Goal: Task Accomplishment & Management: Complete application form

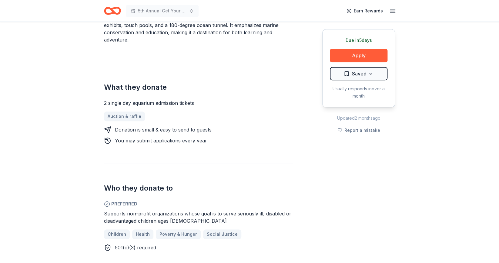
scroll to position [213, 0]
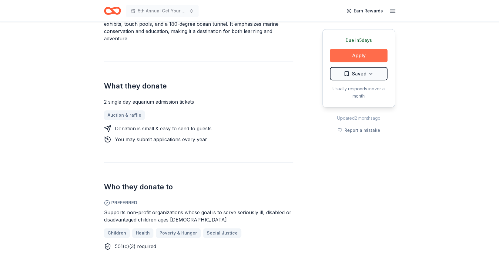
click at [354, 53] on button "Apply" at bounding box center [359, 55] width 58 height 13
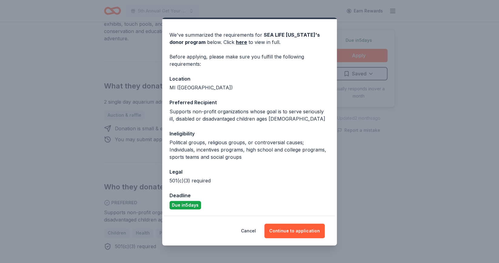
scroll to position [16, 0]
click at [236, 44] on link "here" at bounding box center [241, 41] width 11 height 7
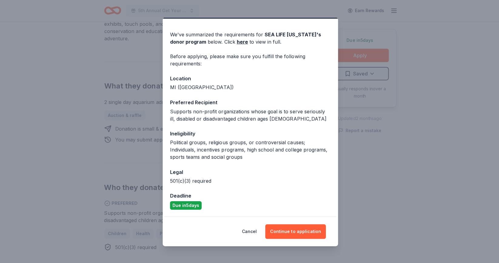
click at [56, 64] on div "Donor Program Requirements We've summarized the requirements for SEA LIFE Michi…" at bounding box center [249, 131] width 499 height 263
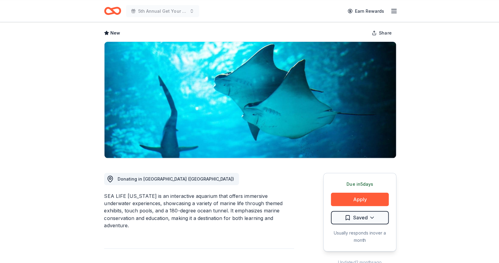
scroll to position [0, 0]
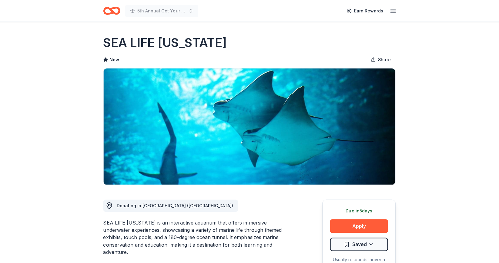
click at [117, 12] on icon "Home" at bounding box center [112, 11] width 17 height 14
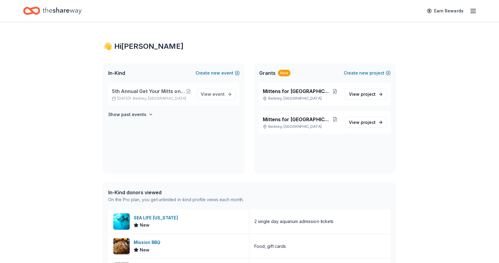
click at [153, 91] on span "5th Annual Get Your Mitts on This! Online Silent Auction" at bounding box center [149, 90] width 73 height 7
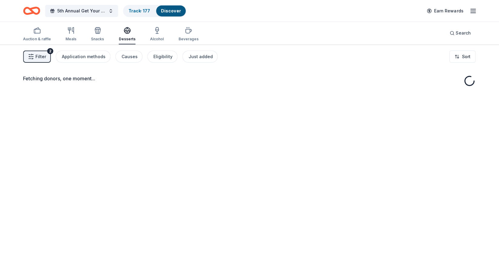
click at [158, 92] on div "Fetching donors, one moment..." at bounding box center [249, 175] width 499 height 263
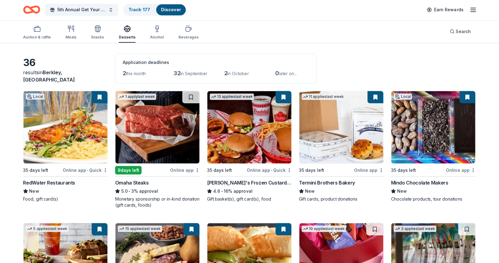
scroll to position [22, 0]
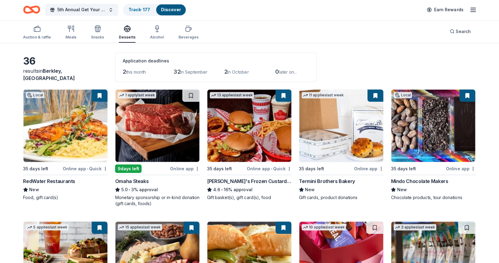
click at [64, 182] on div "RedWater Restaurants" at bounding box center [50, 181] width 52 height 7
click at [92, 10] on span "5th Annual Get Your Mitts on This! Online Silent Auction" at bounding box center [82, 10] width 49 height 7
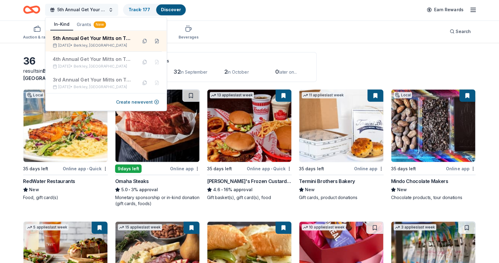
click at [92, 10] on span "5th Annual Get Your Mitts on This! Online Silent Auction" at bounding box center [82, 10] width 49 height 7
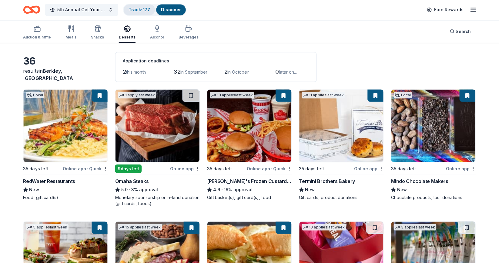
click at [137, 10] on link "Track · 177" at bounding box center [140, 10] width 22 height 5
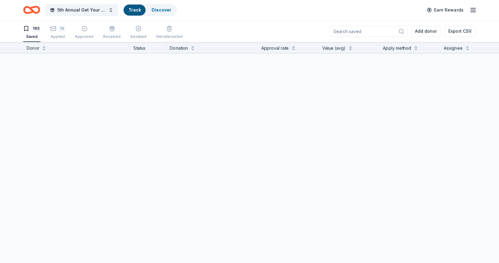
scroll to position [0, 0]
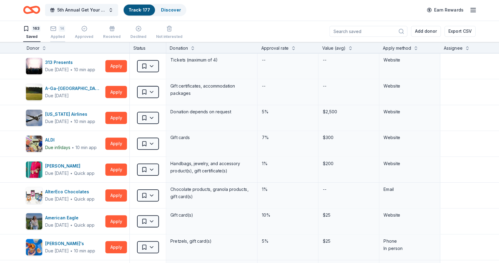
click at [56, 33] on div "14 Applied" at bounding box center [58, 32] width 15 height 13
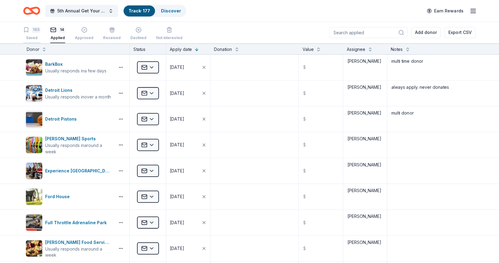
click at [29, 31] on icon "button" at bounding box center [27, 30] width 4 height 5
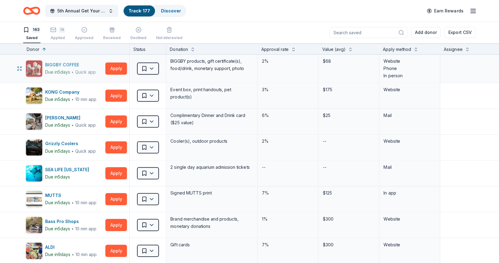
click at [65, 64] on div "BIGGBY COFFEE" at bounding box center [71, 64] width 51 height 7
click at [448, 80] on div at bounding box center [470, 68] width 60 height 28
click at [448, 74] on textarea at bounding box center [470, 67] width 59 height 24
type textarea "Wrote to them - they told me to go to the francised stores"
click at [68, 95] on div "KONG Company" at bounding box center [71, 91] width 51 height 7
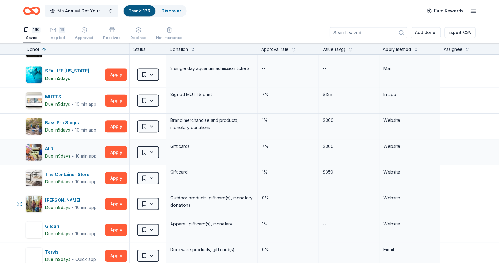
scroll to position [74, 0]
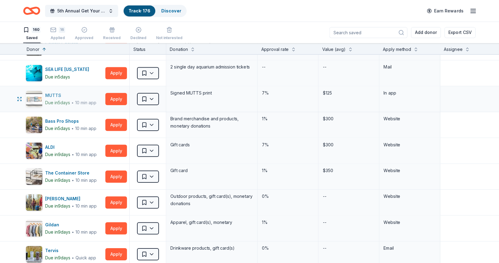
click at [59, 92] on div "MUTTS" at bounding box center [71, 94] width 51 height 7
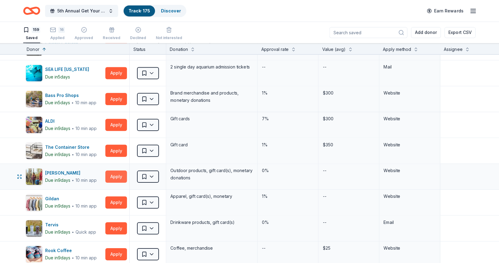
click at [117, 176] on button "Apply" at bounding box center [117, 176] width 22 height 12
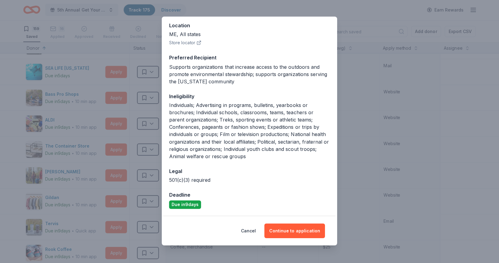
scroll to position [66, 0]
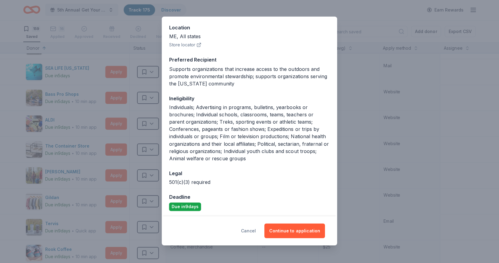
click at [251, 231] on button "Cancel" at bounding box center [248, 231] width 15 height 15
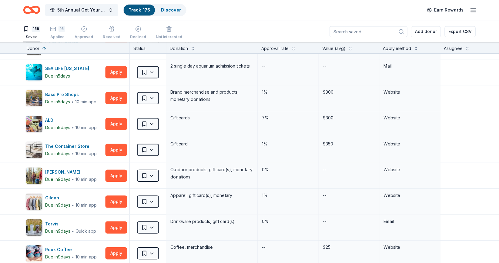
scroll to position [0, 0]
click at [153, 172] on html "5th Annual Get Your Mitts on This! Online Silent Auction Track · 175 Discover E…" at bounding box center [249, 131] width 499 height 263
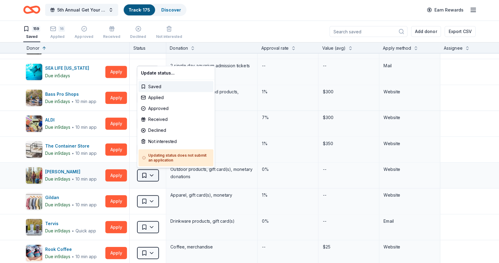
scroll to position [74, 0]
click at [163, 143] on div "Not interested" at bounding box center [176, 142] width 75 height 11
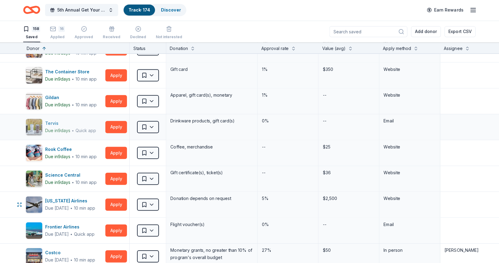
scroll to position [149, 0]
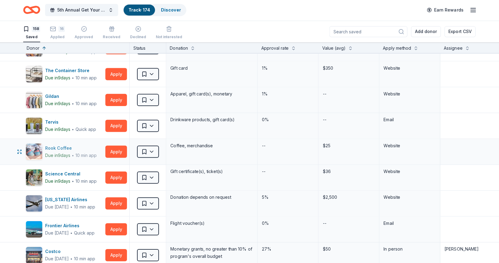
click at [69, 153] on div "Due in 9 days" at bounding box center [58, 155] width 25 height 7
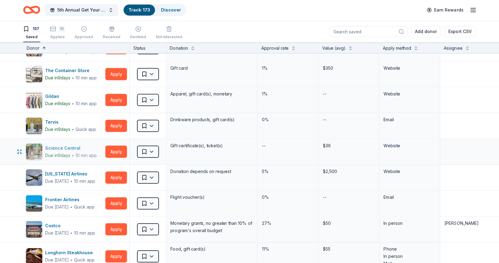
click at [70, 149] on div "Science Central" at bounding box center [72, 148] width 52 height 7
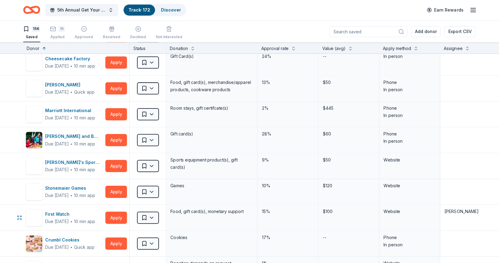
scroll to position [1199, 0]
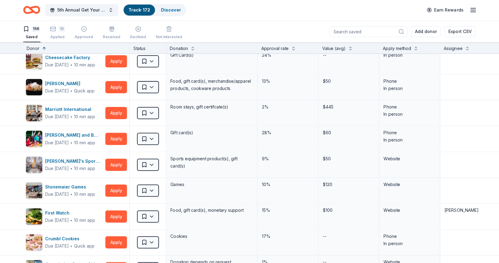
click at [388, 32] on input at bounding box center [369, 32] width 78 height 11
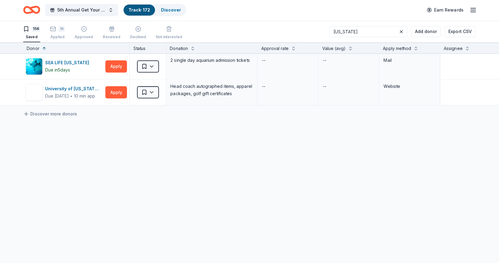
scroll to position [0, 0]
type input "michigan"
click at [62, 116] on link "Discover more donors" at bounding box center [51, 114] width 54 height 7
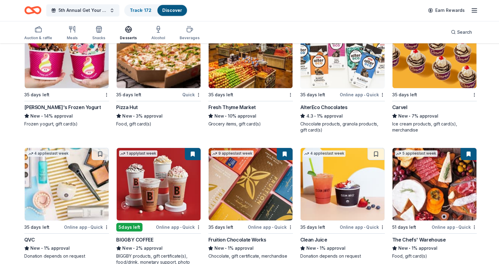
scroll to position [749, 0]
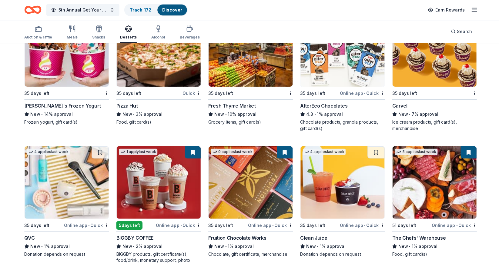
click at [242, 71] on img at bounding box center [250, 51] width 84 height 72
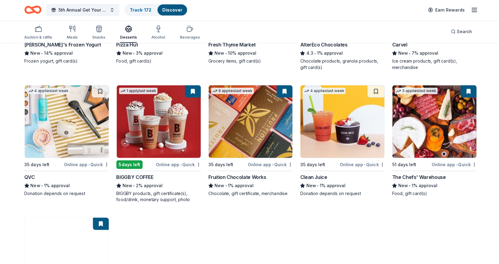
scroll to position [811, 0]
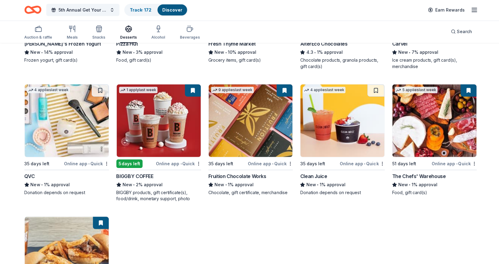
click at [192, 96] on button at bounding box center [192, 91] width 16 height 12
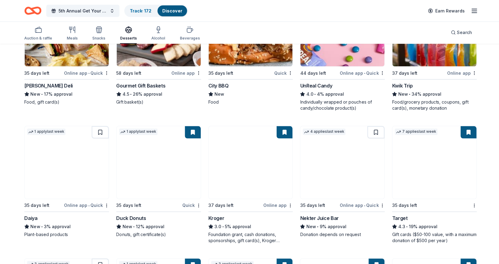
scroll to position [246, 0]
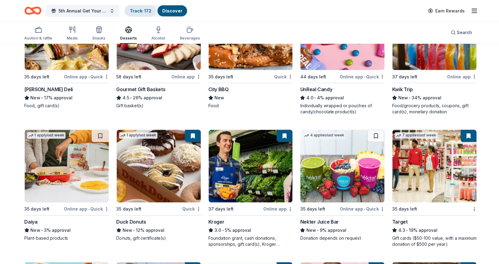
click at [136, 9] on link "Track · 172" at bounding box center [140, 10] width 22 height 5
click at [137, 10] on link "Track · 172" at bounding box center [140, 10] width 22 height 5
click at [170, 5] on div "Discover" at bounding box center [171, 10] width 29 height 11
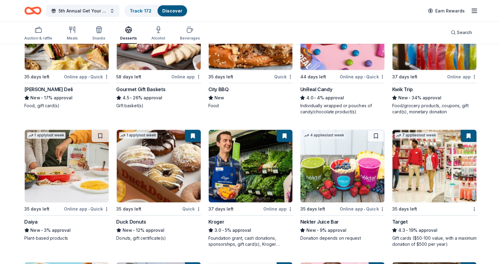
click at [170, 12] on link "Discover" at bounding box center [172, 10] width 20 height 5
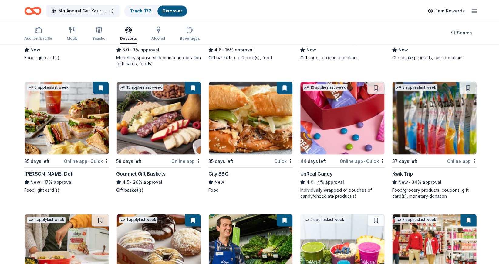
scroll to position [147, 0]
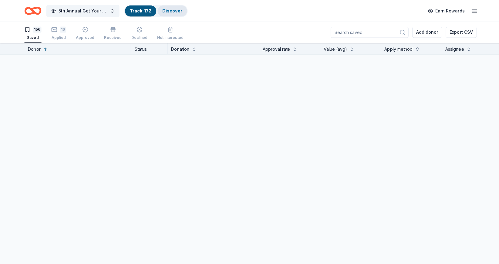
scroll to position [0, 0]
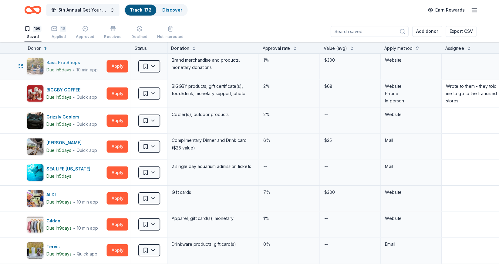
click at [83, 66] on div "Bass Pro Shops" at bounding box center [71, 62] width 51 height 7
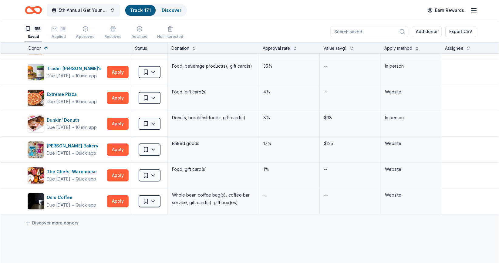
scroll to position [3919, 0]
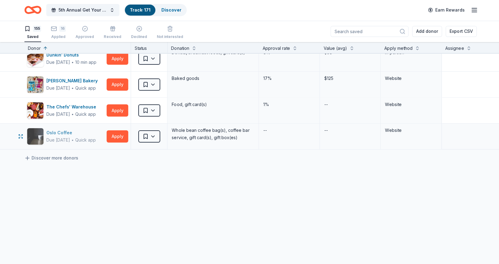
click at [69, 132] on div "Oslo Coffee" at bounding box center [70, 132] width 49 height 7
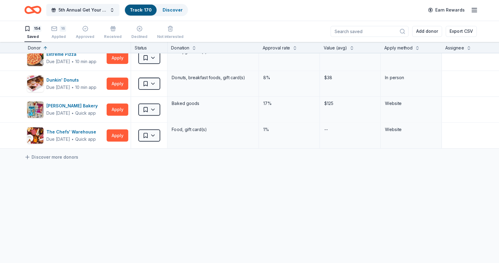
scroll to position [3894, 0]
click at [68, 131] on div "The Chefs' Warehouse" at bounding box center [72, 132] width 52 height 7
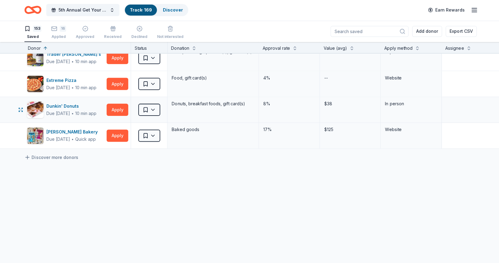
scroll to position [3868, 0]
click at [68, 132] on div "Bobo's Bakery" at bounding box center [73, 132] width 54 height 7
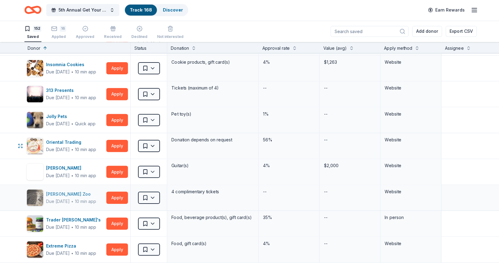
scroll to position [3704, 0]
click at [54, 167] on div "Gibson" at bounding box center [71, 167] width 50 height 7
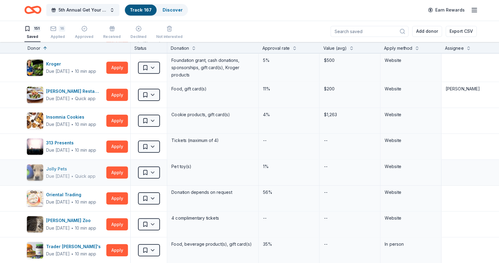
scroll to position [3645, 0]
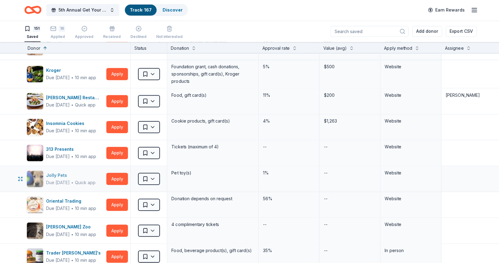
click at [59, 176] on div "Jolly Pets" at bounding box center [70, 175] width 49 height 7
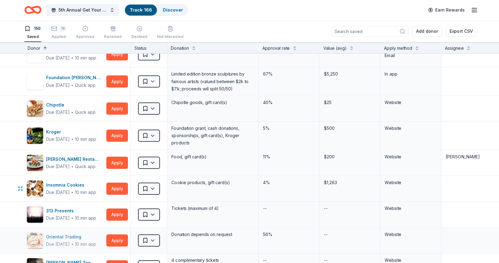
scroll to position [3583, 0]
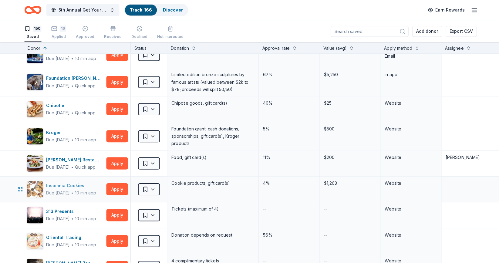
click at [76, 188] on div "Insomnia Cookies" at bounding box center [71, 185] width 50 height 7
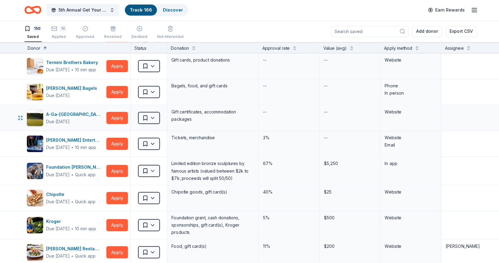
scroll to position [3493, 0]
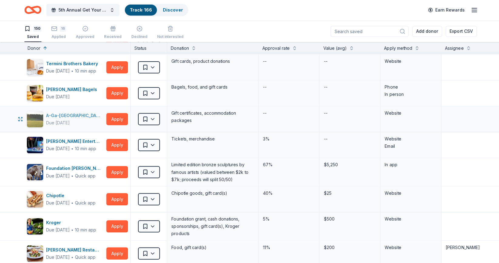
click at [66, 117] on div "A-Ga-Ming Golf Resort" at bounding box center [75, 115] width 58 height 7
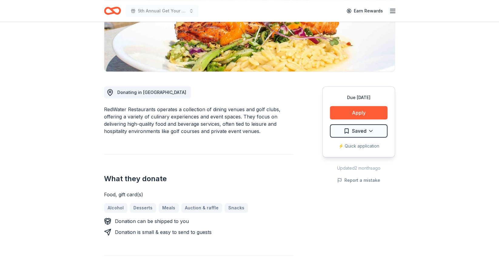
scroll to position [12, 0]
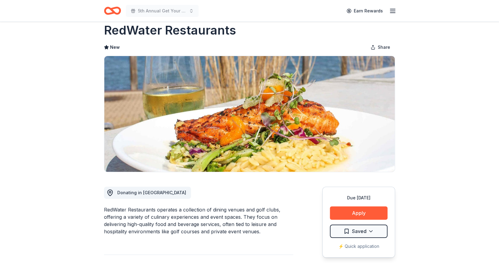
click at [111, 14] on icon "Home" at bounding box center [109, 11] width 9 height 6
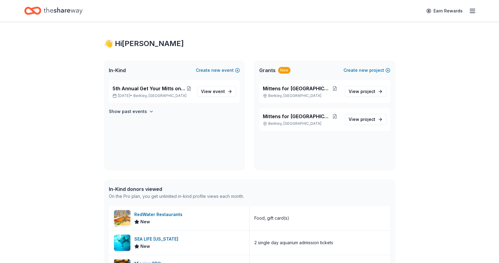
scroll to position [4, 0]
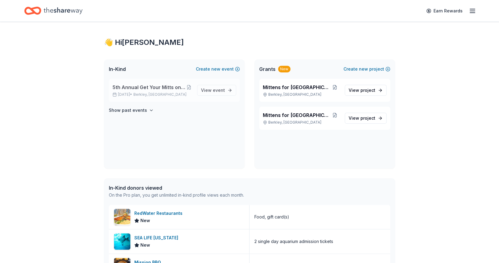
click at [169, 86] on span "5th Annual Get Your Mitts on This! Online Silent Auction" at bounding box center [149, 87] width 73 height 7
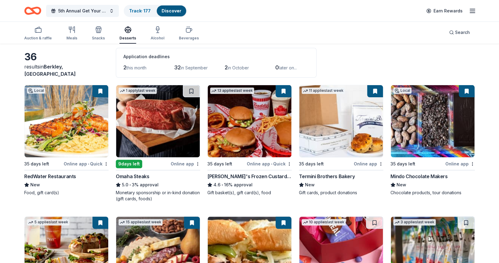
scroll to position [29, 0]
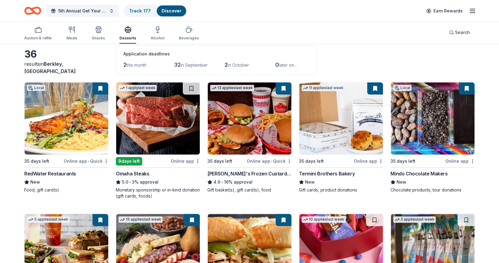
click at [79, 135] on img at bounding box center [67, 119] width 84 height 72
click at [103, 88] on button at bounding box center [101, 89] width 16 height 12
click at [101, 89] on button at bounding box center [101, 89] width 16 height 12
click at [93, 98] on img at bounding box center [67, 119] width 84 height 72
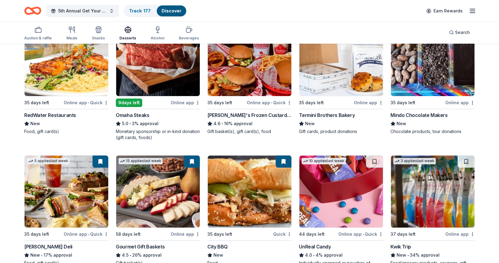
scroll to position [79, 0]
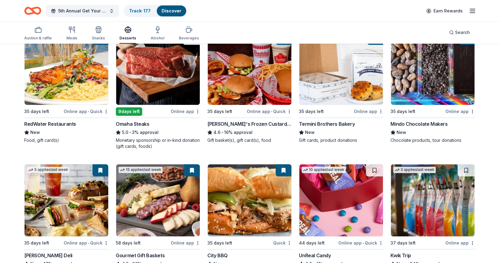
click at [415, 84] on img at bounding box center [433, 69] width 84 height 72
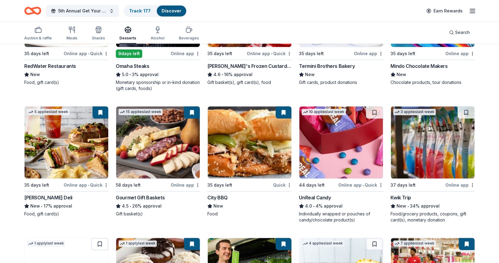
scroll to position [166, 0]
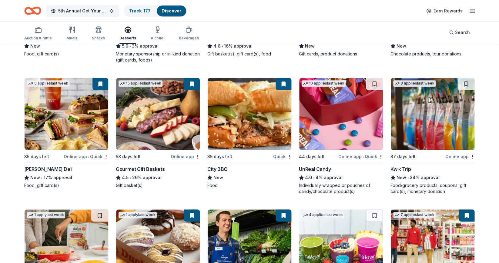
click at [152, 107] on img at bounding box center [158, 114] width 84 height 72
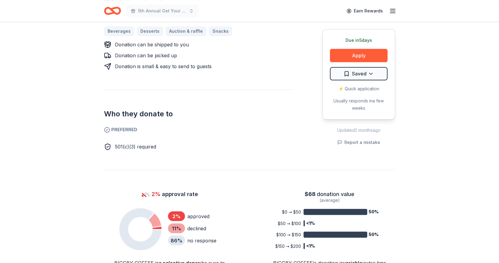
scroll to position [288, 0]
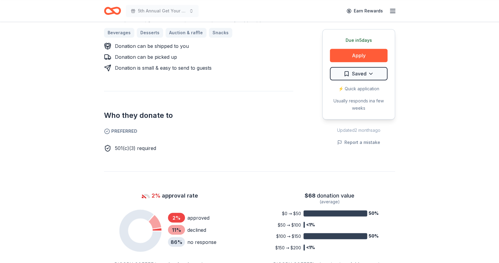
click at [357, 85] on div "⚡️ Quick application" at bounding box center [359, 88] width 58 height 7
click at [359, 49] on button "Apply" at bounding box center [359, 55] width 58 height 13
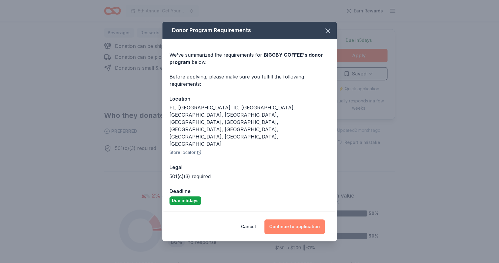
click at [281, 220] on button "Continue to application" at bounding box center [295, 227] width 60 height 15
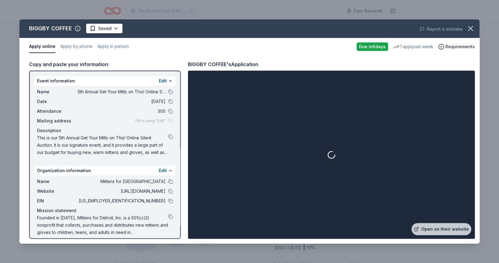
scroll to position [5, 0]
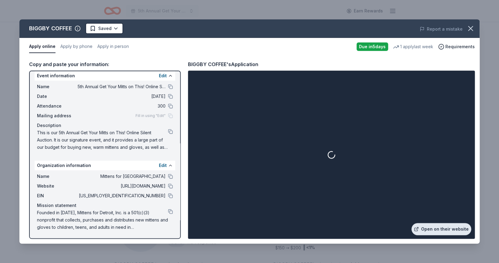
click at [433, 225] on link "Open on their website" at bounding box center [442, 229] width 60 height 12
click at [458, 48] on span "Requirements" at bounding box center [460, 46] width 29 height 7
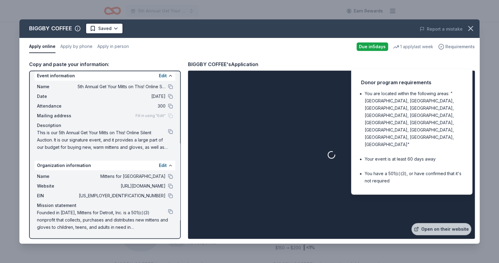
click at [458, 48] on span "Requirements" at bounding box center [460, 46] width 29 height 7
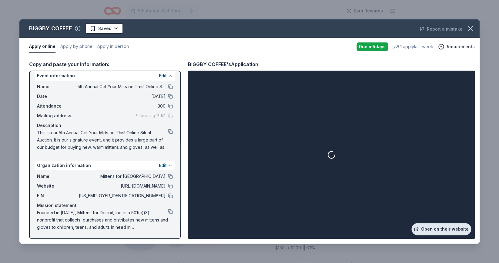
click at [440, 227] on link "Open on their website" at bounding box center [442, 229] width 60 height 12
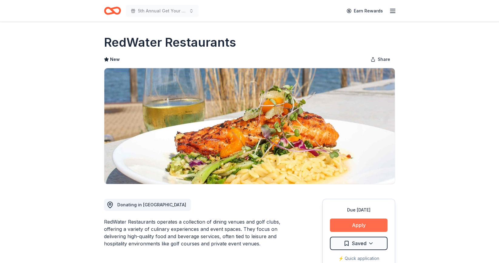
click at [372, 225] on button "Apply" at bounding box center [359, 225] width 58 height 13
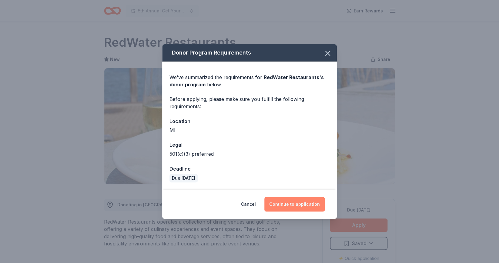
click at [291, 205] on button "Continue to application" at bounding box center [295, 204] width 60 height 15
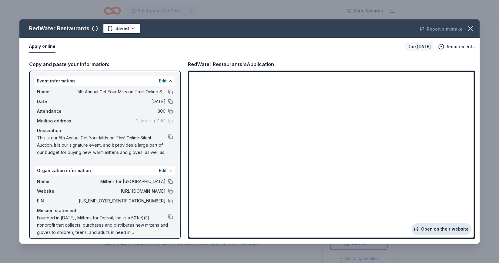
click at [431, 228] on link "Open on their website" at bounding box center [442, 229] width 60 height 12
click at [444, 233] on link "Open on their website" at bounding box center [442, 229] width 60 height 12
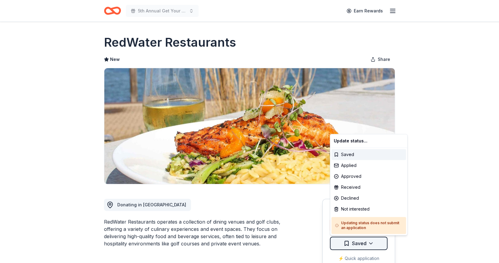
click at [353, 245] on html "5th Annual Get Your Mitts on This! Online Silent Auction Earn Rewards Due [DATE…" at bounding box center [249, 131] width 499 height 263
click at [355, 167] on div "Applied" at bounding box center [369, 165] width 75 height 11
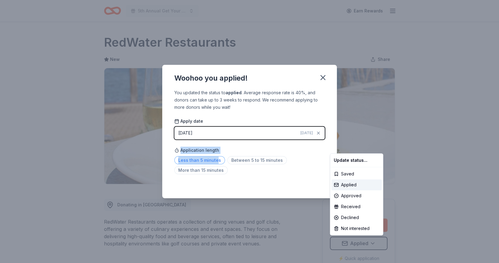
click at [218, 162] on html "5th Annual Get Your Mitts on This! Online Silent Auction Earn Rewards Due [DATE…" at bounding box center [249, 131] width 499 height 263
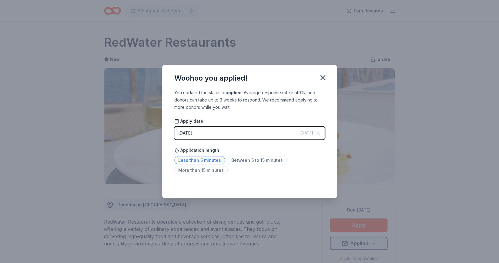
click at [217, 161] on span "Less than 5 minutes" at bounding box center [199, 160] width 51 height 8
click at [321, 76] on icon "button" at bounding box center [323, 78] width 4 height 4
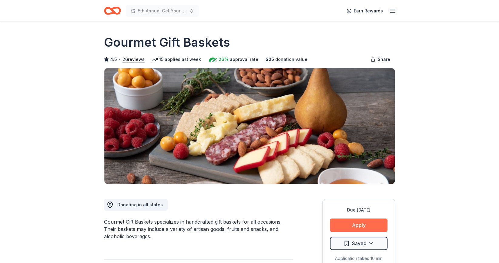
click at [378, 222] on button "Apply" at bounding box center [359, 225] width 58 height 13
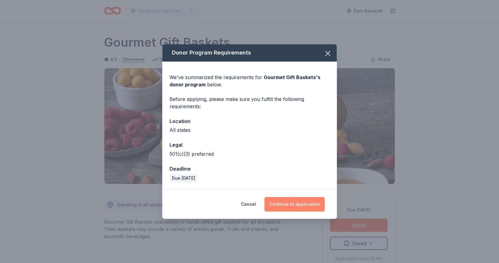
click at [278, 204] on button "Continue to application" at bounding box center [295, 204] width 60 height 15
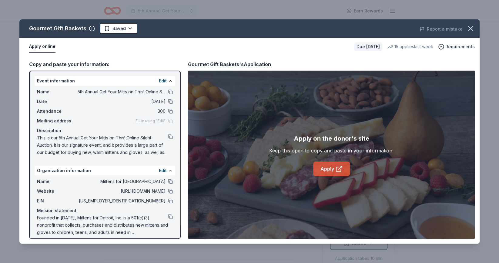
click at [333, 173] on link "Apply" at bounding box center [331, 169] width 37 height 15
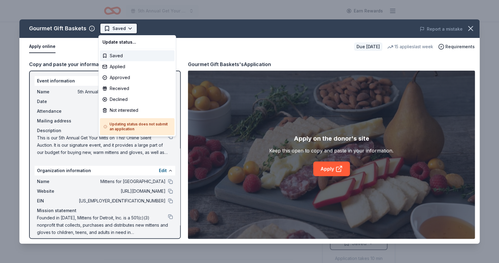
click at [116, 28] on html "5th Annual Get Your Mitts on This! Online Silent Auction Earn Rewards Due in 58…" at bounding box center [249, 131] width 499 height 263
click at [116, 65] on div "Applied" at bounding box center [137, 66] width 75 height 11
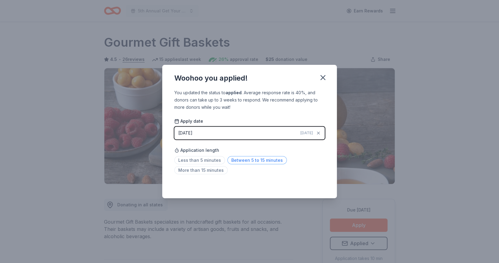
click at [245, 158] on span "Between 5 to 15 minutes" at bounding box center [257, 160] width 59 height 8
click at [323, 77] on icon "button" at bounding box center [323, 78] width 4 height 4
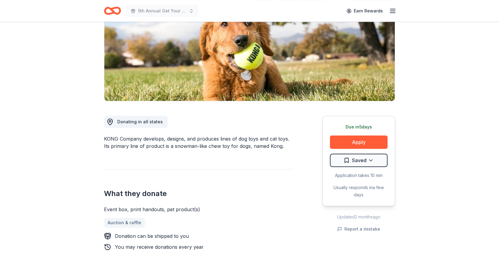
scroll to position [86, 0]
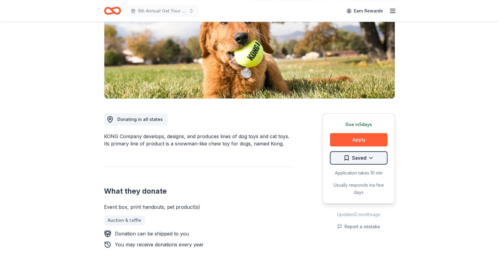
click at [356, 160] on html "5th Annual Get Your Mitts on This! Online Silent Auction Earn Rewards Due in 5 …" at bounding box center [249, 45] width 499 height 263
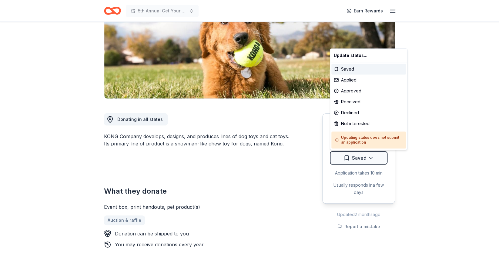
click at [307, 157] on html "5th Annual Get Your Mitts on This! Online Silent Auction Earn Rewards Due in 5 …" at bounding box center [249, 45] width 499 height 263
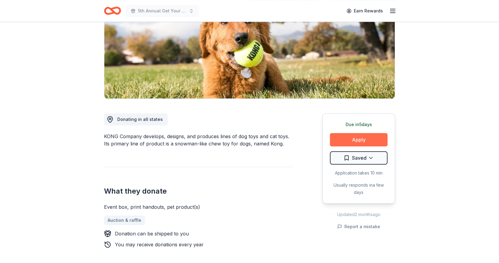
click at [352, 144] on button "Apply" at bounding box center [359, 139] width 58 height 13
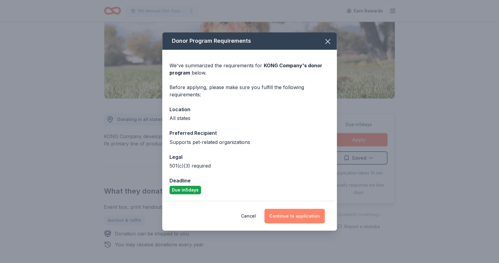
click at [312, 215] on button "Continue to application" at bounding box center [295, 216] width 60 height 15
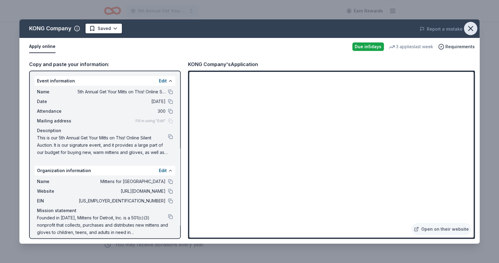
click at [472, 29] on icon "button" at bounding box center [471, 28] width 8 height 8
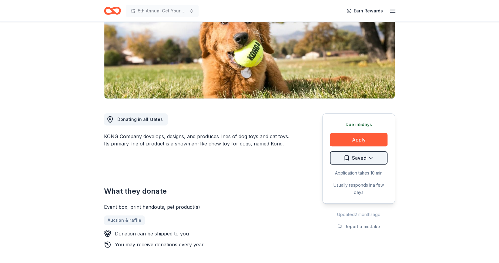
click at [369, 156] on html "5th Annual Get Your Mitts on This! Online Silent Auction Earn Rewards Due in 5 …" at bounding box center [249, 45] width 499 height 263
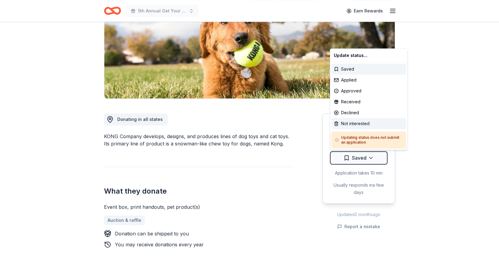
click at [364, 122] on div "Not interested" at bounding box center [369, 123] width 75 height 11
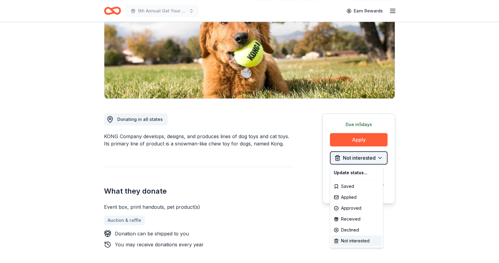
click at [378, 159] on html "5th Annual Get Your Mitts on This! Online Silent Auction Earn Rewards Due in 5 …" at bounding box center [249, 45] width 499 height 263
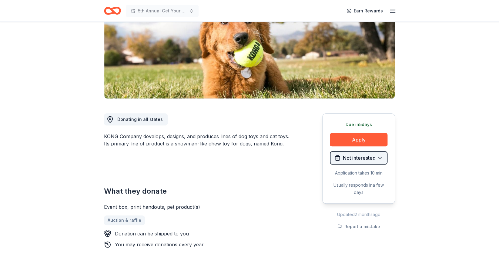
click at [378, 159] on html "5th Annual Get Your Mitts on This! Online Silent Auction Earn Rewards Due in 5 …" at bounding box center [249, 45] width 499 height 263
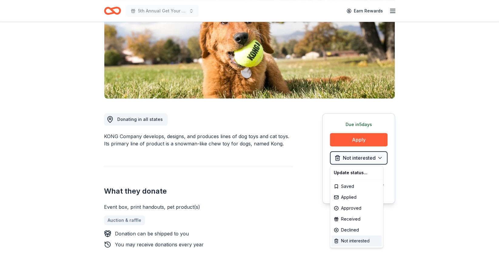
click at [355, 242] on div "Not interested" at bounding box center [357, 241] width 50 height 11
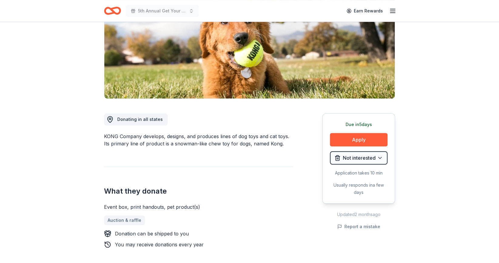
click at [286, 184] on div "What they donate Event box, print handouts, pet product(s) Auction & raffle Don…" at bounding box center [198, 208] width 189 height 82
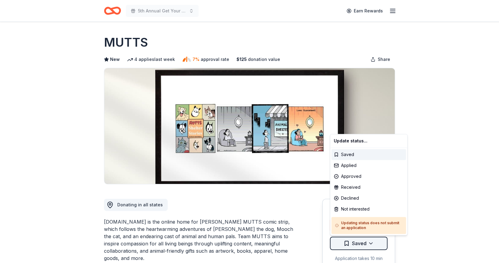
click at [377, 247] on html "5th Annual Get Your Mitts on This! Online Silent Auction Earn Rewards Due [DATE…" at bounding box center [249, 131] width 499 height 263
click at [368, 211] on div "Not interested" at bounding box center [369, 209] width 75 height 11
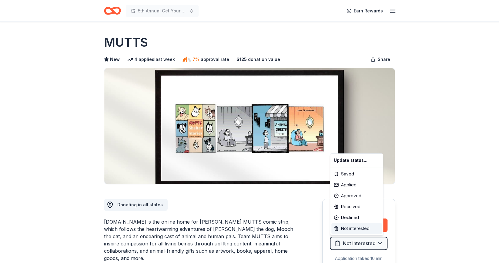
click at [355, 232] on div "Not interested" at bounding box center [357, 228] width 50 height 11
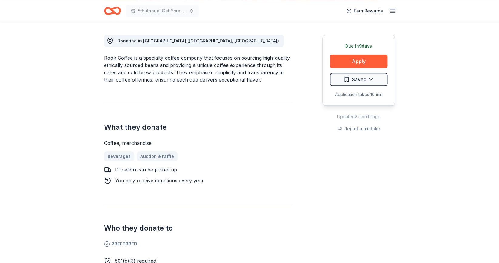
scroll to position [164, 0]
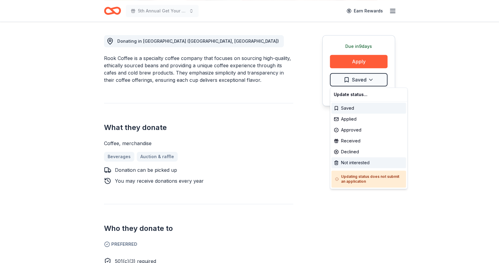
click at [348, 161] on div "Not interested" at bounding box center [369, 162] width 75 height 11
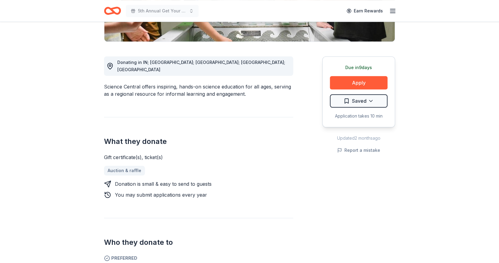
scroll to position [99, 0]
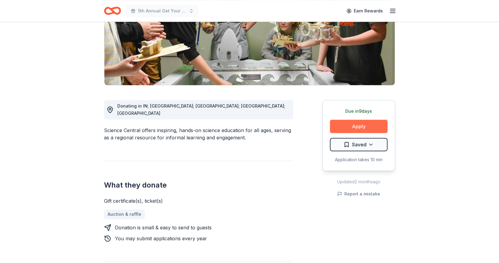
click at [353, 129] on button "Apply" at bounding box center [359, 126] width 58 height 13
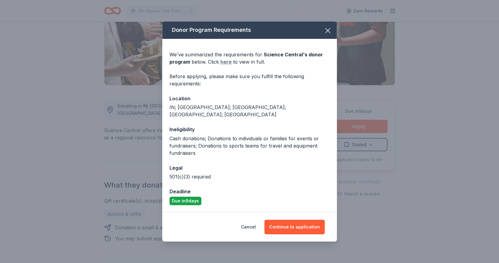
click at [228, 66] on link "here" at bounding box center [226, 61] width 11 height 7
click at [330, 32] on icon "button" at bounding box center [328, 31] width 4 height 4
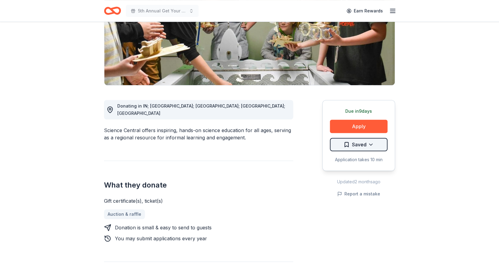
click at [372, 144] on html "5th Annual Get Your Mitts on This! Online Silent Auction Earn Rewards Due in 9 …" at bounding box center [249, 32] width 499 height 263
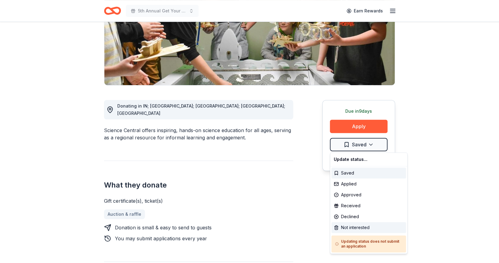
click at [353, 229] on div "Not interested" at bounding box center [369, 227] width 75 height 11
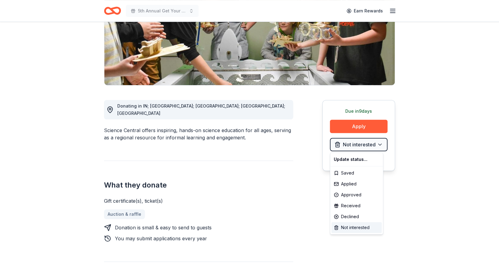
click at [353, 229] on div "Not interested" at bounding box center [357, 227] width 50 height 11
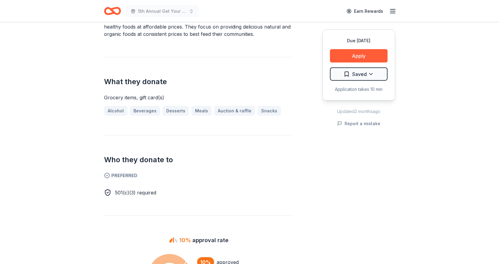
scroll to position [228, 0]
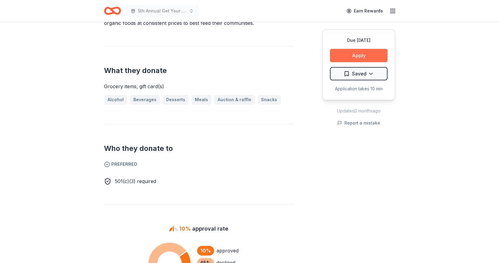
click at [347, 55] on button "Apply" at bounding box center [359, 55] width 58 height 13
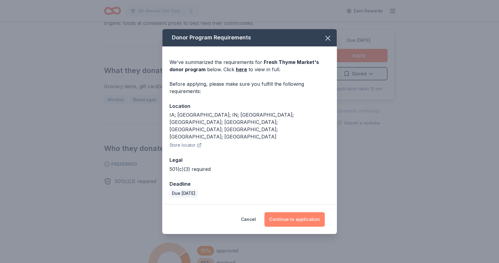
click at [292, 212] on button "Continue to application" at bounding box center [295, 219] width 60 height 15
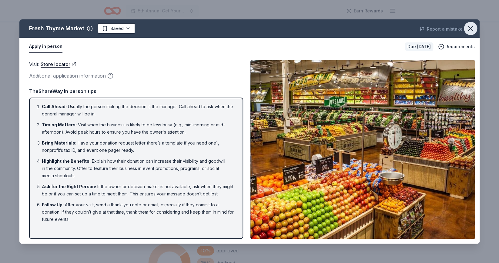
click at [473, 28] on icon "button" at bounding box center [471, 28] width 8 height 8
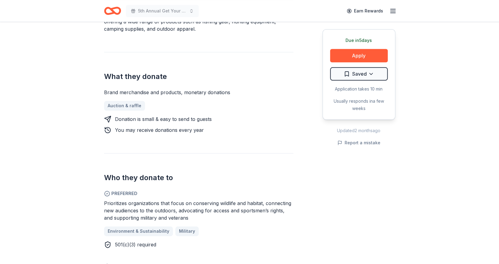
scroll to position [225, 0]
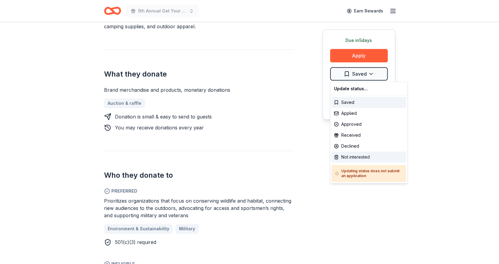
click at [353, 157] on div "Not interested" at bounding box center [369, 156] width 75 height 11
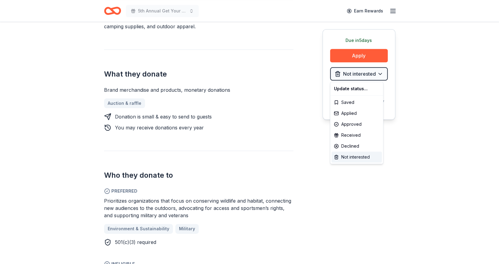
click at [356, 156] on div "Not interested" at bounding box center [357, 156] width 50 height 11
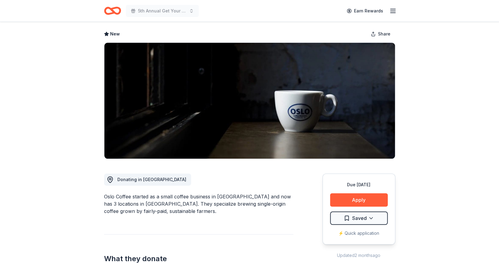
scroll to position [28, 0]
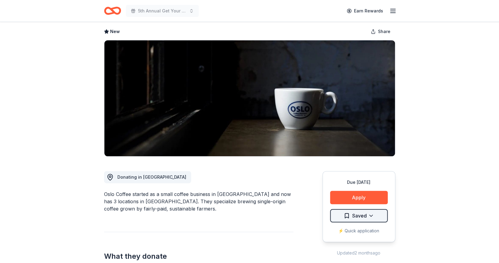
click at [374, 215] on html "5th Annual Get Your Mitts on This! Online Silent Auction Earn Rewards Due [DATE…" at bounding box center [249, 103] width 499 height 263
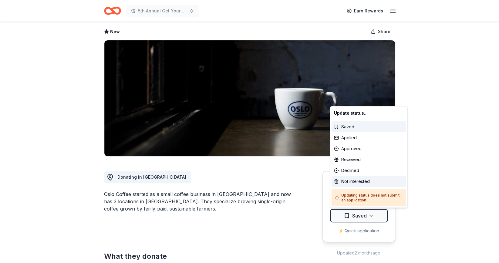
click at [373, 178] on div "Not interested" at bounding box center [369, 181] width 75 height 11
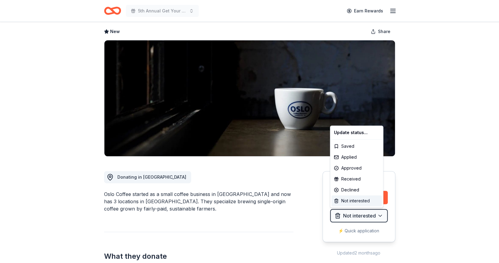
click at [344, 203] on div "Not interested" at bounding box center [357, 200] width 50 height 11
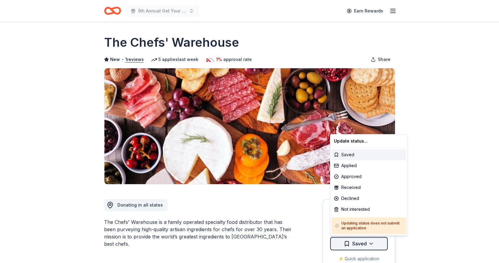
click at [375, 243] on html "5th Annual Get Your Mitts on This! Online Silent Auction Earn Rewards Due [DATE…" at bounding box center [249, 131] width 499 height 263
click at [371, 206] on div "Not interested" at bounding box center [369, 209] width 75 height 11
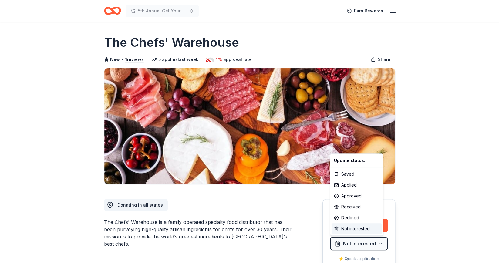
click at [342, 230] on div "Not interested" at bounding box center [357, 228] width 50 height 11
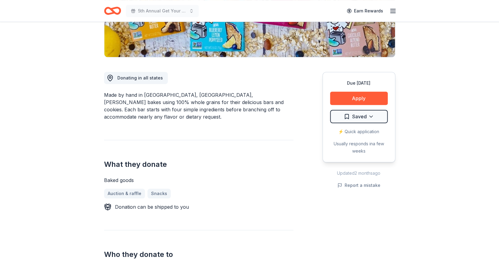
scroll to position [74, 0]
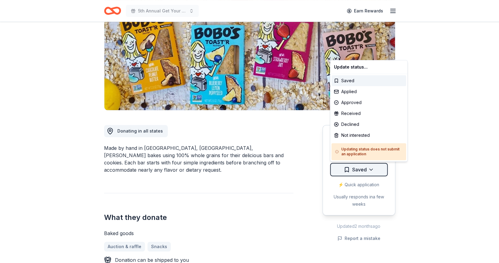
click at [368, 172] on html "5th Annual Get Your Mitts on This! Online Silent Auction Earn Rewards Due [DATE…" at bounding box center [249, 57] width 499 height 263
click at [361, 136] on div "Not interested" at bounding box center [369, 135] width 75 height 11
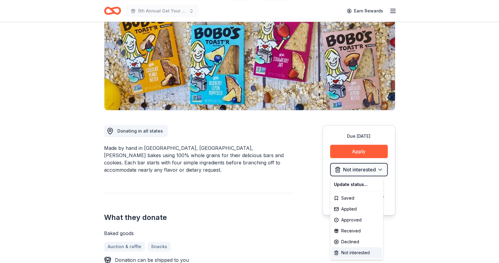
click at [352, 250] on div "Not interested" at bounding box center [357, 252] width 50 height 11
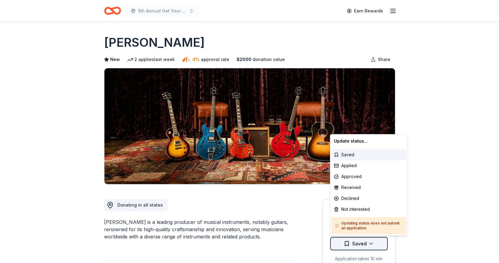
click at [370, 244] on html "5th Annual Get Your Mitts on This! Online Silent Auction Earn Rewards Due [DATE…" at bounding box center [249, 131] width 499 height 263
click at [362, 208] on div "Not interested" at bounding box center [369, 209] width 75 height 11
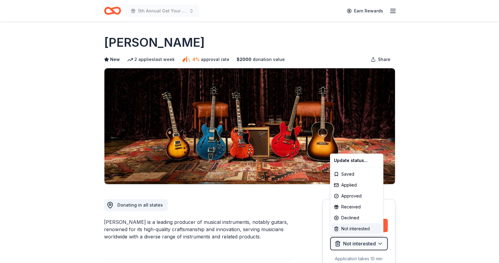
click at [354, 230] on div "Not interested" at bounding box center [357, 228] width 50 height 11
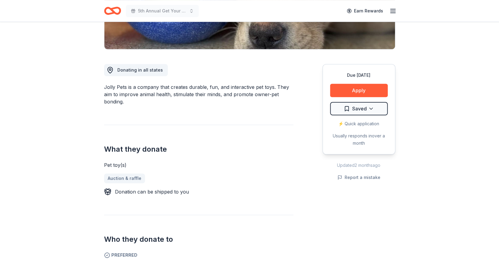
scroll to position [194, 0]
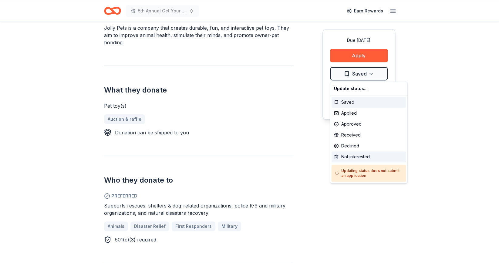
click at [345, 156] on div "Not interested" at bounding box center [369, 156] width 75 height 11
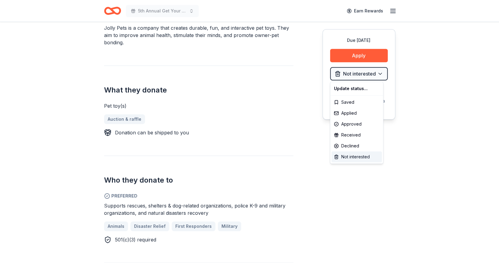
click at [345, 156] on div "Not interested" at bounding box center [357, 156] width 50 height 11
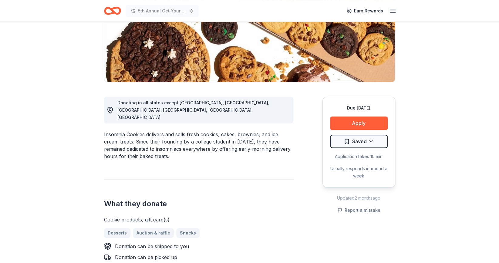
scroll to position [74, 0]
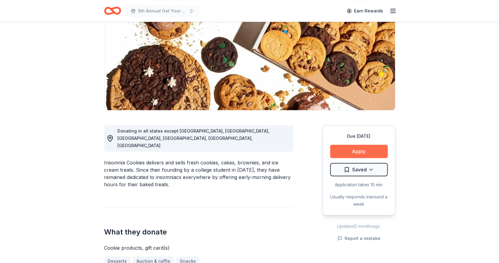
click at [358, 154] on button "Apply" at bounding box center [359, 151] width 58 height 13
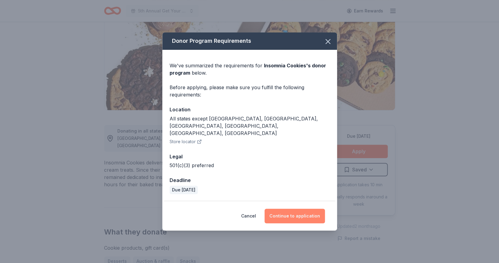
click at [289, 209] on button "Continue to application" at bounding box center [295, 216] width 60 height 15
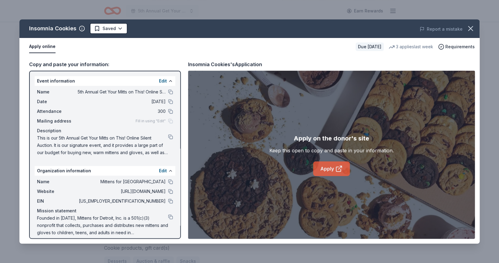
click at [335, 168] on link "Apply" at bounding box center [331, 168] width 37 height 15
click at [333, 168] on link "Apply" at bounding box center [331, 168] width 37 height 15
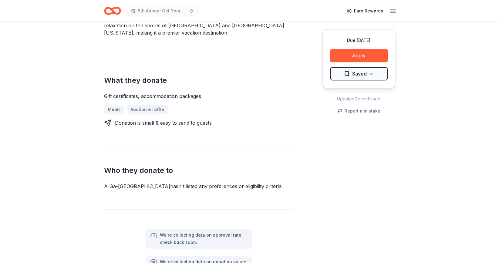
scroll to position [205, 0]
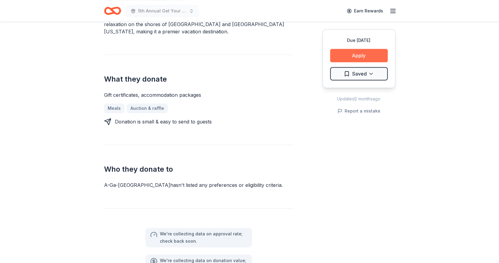
click at [346, 60] on button "Apply" at bounding box center [359, 55] width 58 height 13
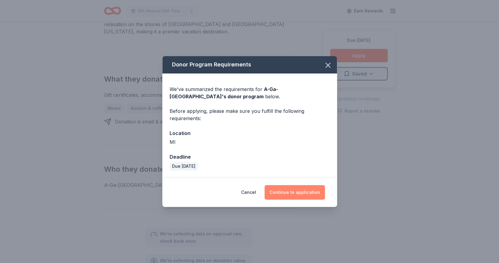
click at [287, 192] on button "Continue to application" at bounding box center [295, 192] width 60 height 15
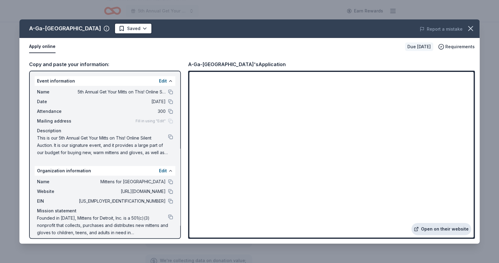
click at [452, 228] on link "Open on their website" at bounding box center [441, 229] width 60 height 12
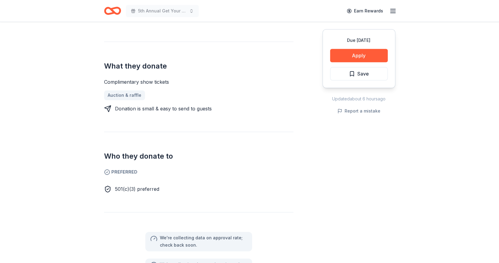
scroll to position [218, 0]
click at [365, 58] on button "Apply" at bounding box center [359, 55] width 58 height 13
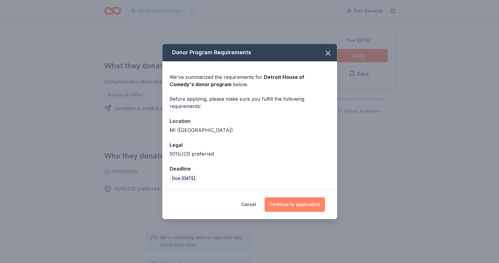
click at [294, 204] on button "Continue to application" at bounding box center [295, 204] width 60 height 15
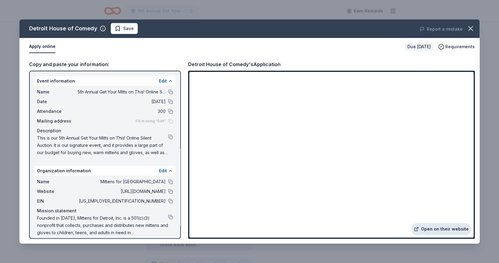
click at [434, 227] on link "Open on their website" at bounding box center [441, 229] width 60 height 12
click at [127, 30] on span "Save" at bounding box center [128, 28] width 11 height 7
click at [135, 30] on html "5th Annual Get Your Mitts on This! Online Silent Auction Earn Rewards Due [DATE…" at bounding box center [249, 131] width 499 height 263
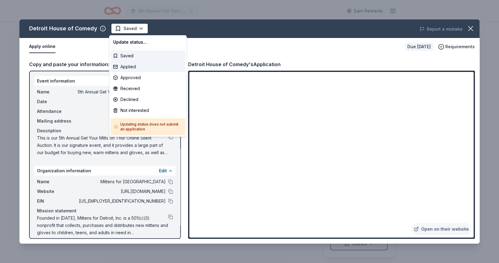
click at [131, 69] on div "Applied" at bounding box center [148, 66] width 75 height 11
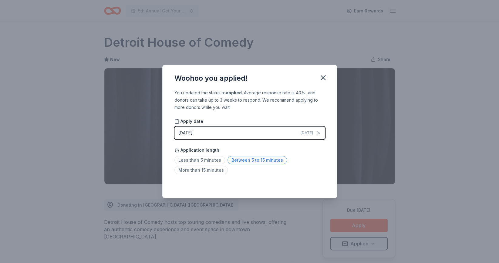
click at [263, 157] on span "Between 5 to 15 minutes" at bounding box center [257, 160] width 59 height 8
click at [320, 188] on div "Saved" at bounding box center [249, 184] width 151 height 7
click at [323, 79] on icon "button" at bounding box center [323, 78] width 4 height 4
